Goal: Use online tool/utility

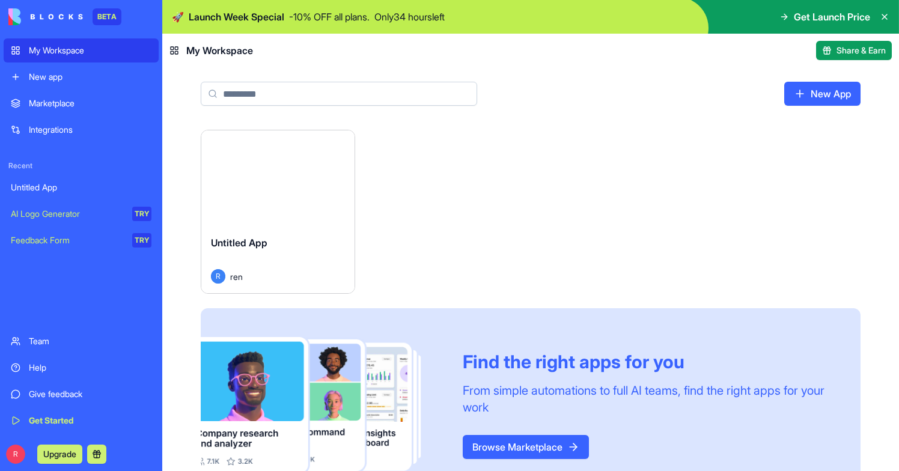
click at [305, 250] on div "Untitled App" at bounding box center [278, 252] width 134 height 34
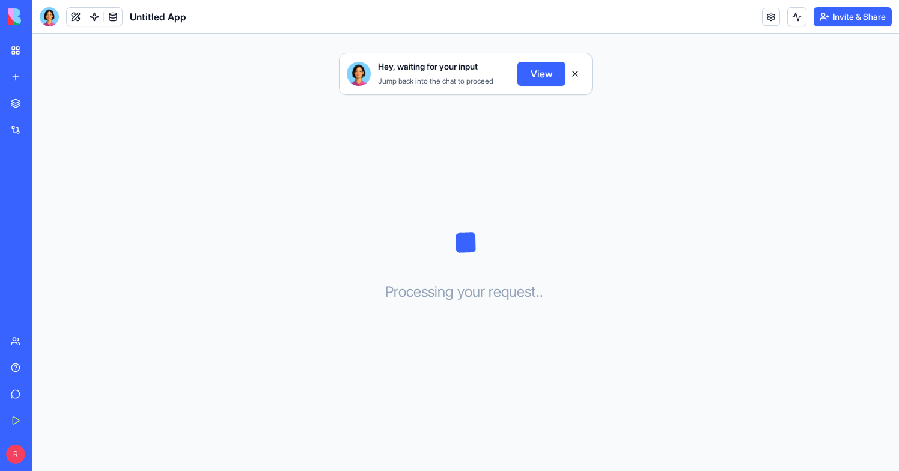
click at [536, 69] on button "View" at bounding box center [541, 74] width 48 height 24
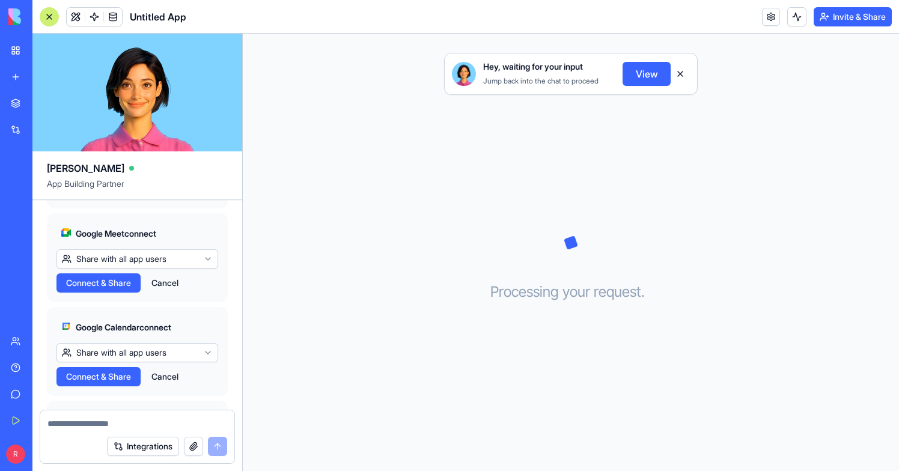
scroll to position [679, 0]
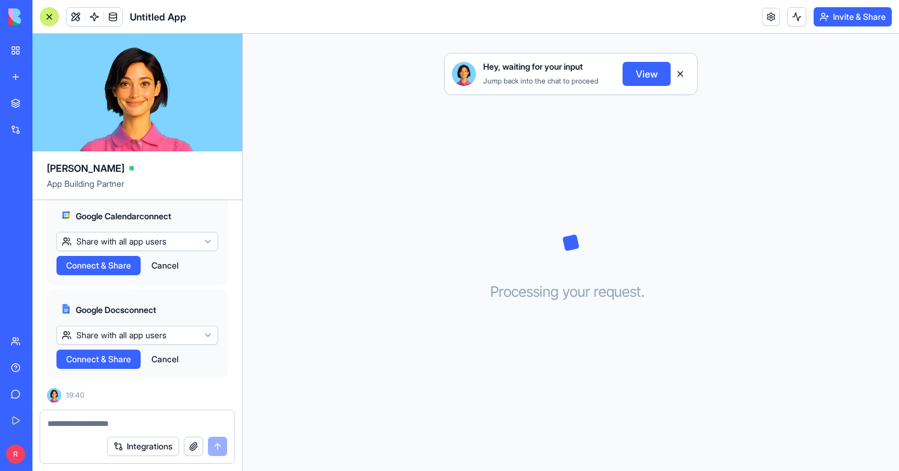
click at [635, 73] on button "View" at bounding box center [646, 74] width 48 height 24
click at [677, 72] on button at bounding box center [679, 73] width 19 height 19
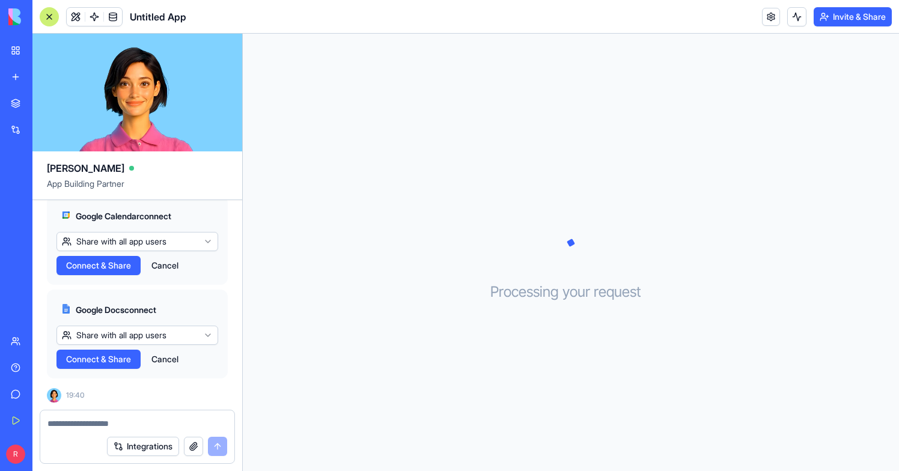
click at [48, 17] on div at bounding box center [49, 16] width 19 height 19
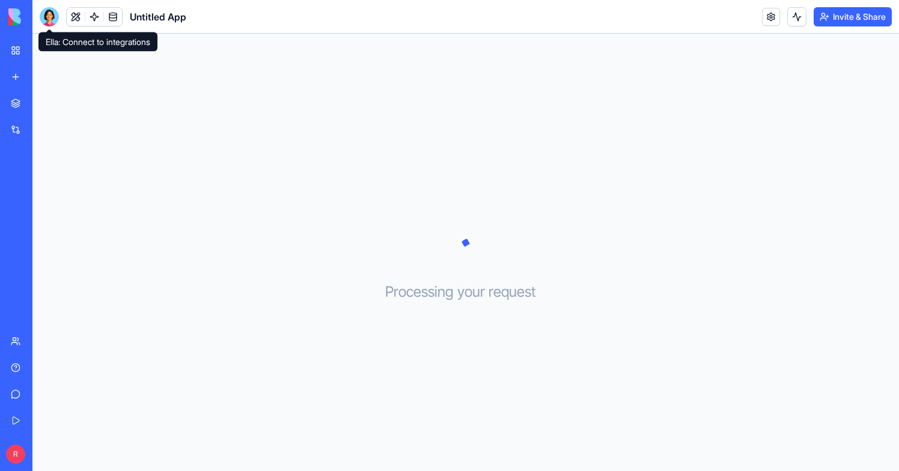
click at [49, 21] on div at bounding box center [49, 16] width 19 height 19
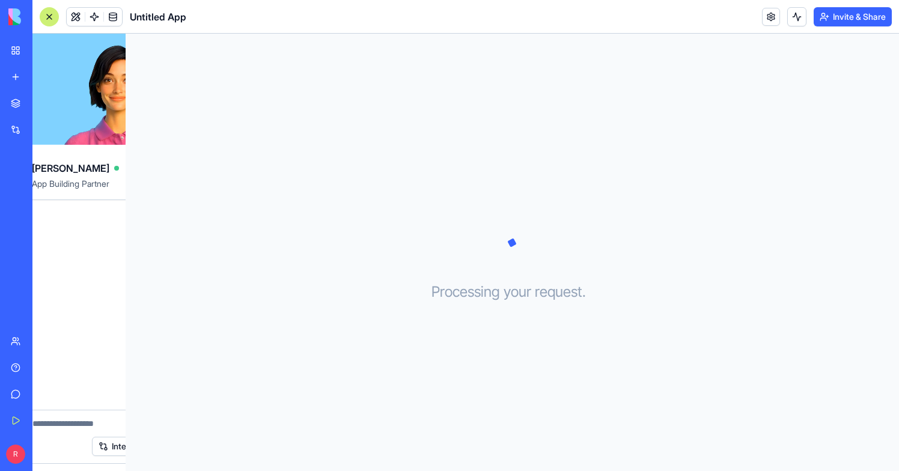
scroll to position [0, 0]
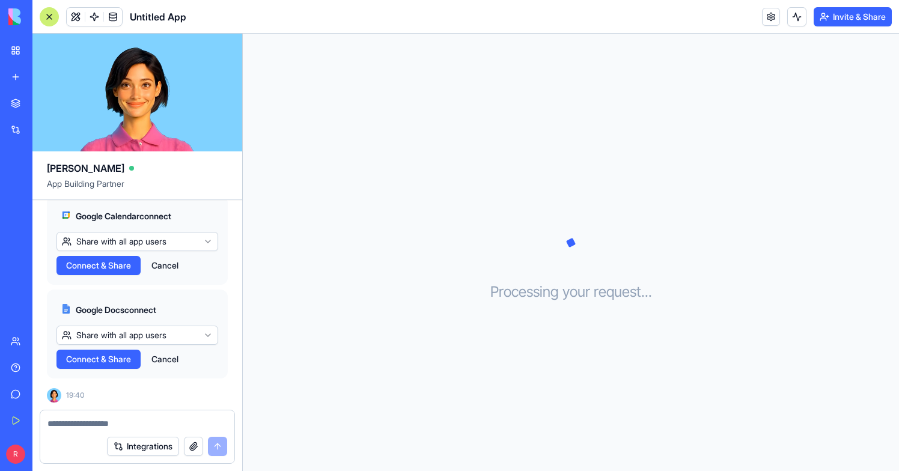
click at [121, 423] on textarea at bounding box center [137, 423] width 180 height 12
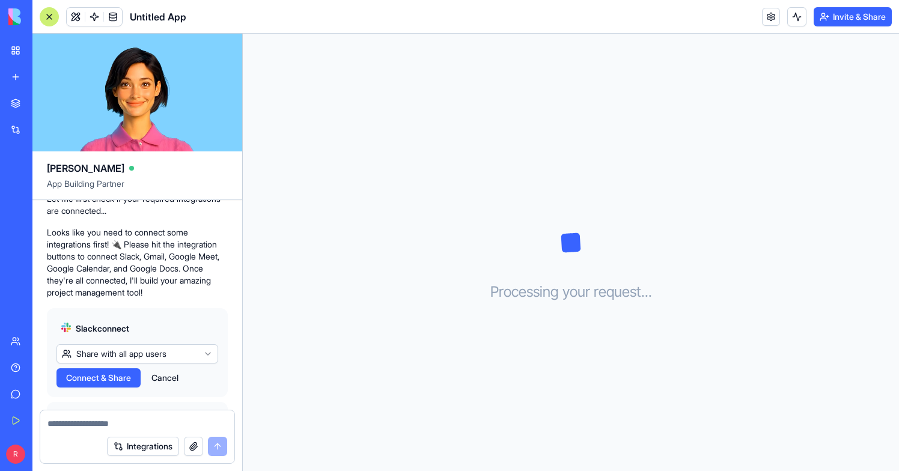
scroll to position [288, 0]
click at [154, 350] on html "BETA My Workspace New app Marketplace Integrations Recent Untitled App AI Logo …" at bounding box center [449, 235] width 899 height 471
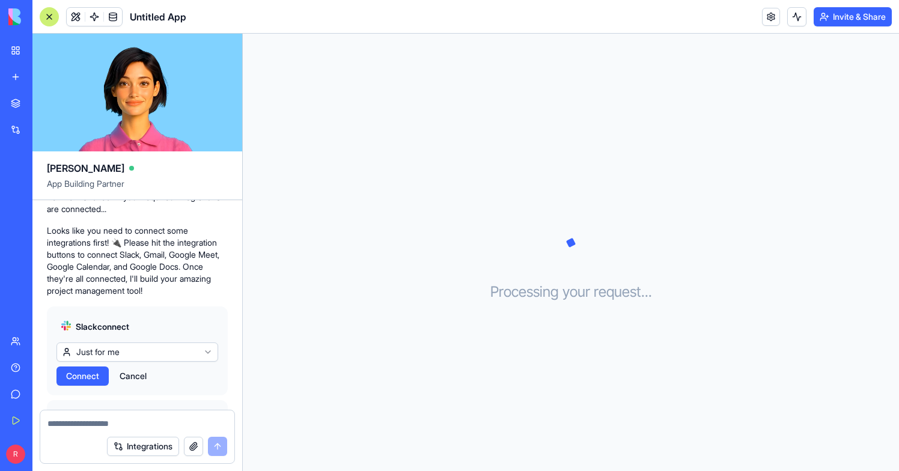
click at [95, 374] on span "Connect" at bounding box center [82, 376] width 33 height 12
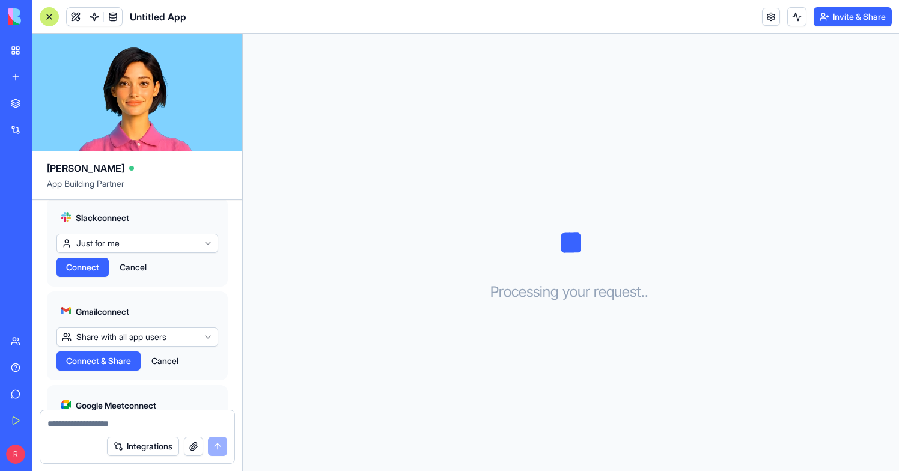
scroll to position [399, 0]
